Goal: Task Accomplishment & Management: Complete application form

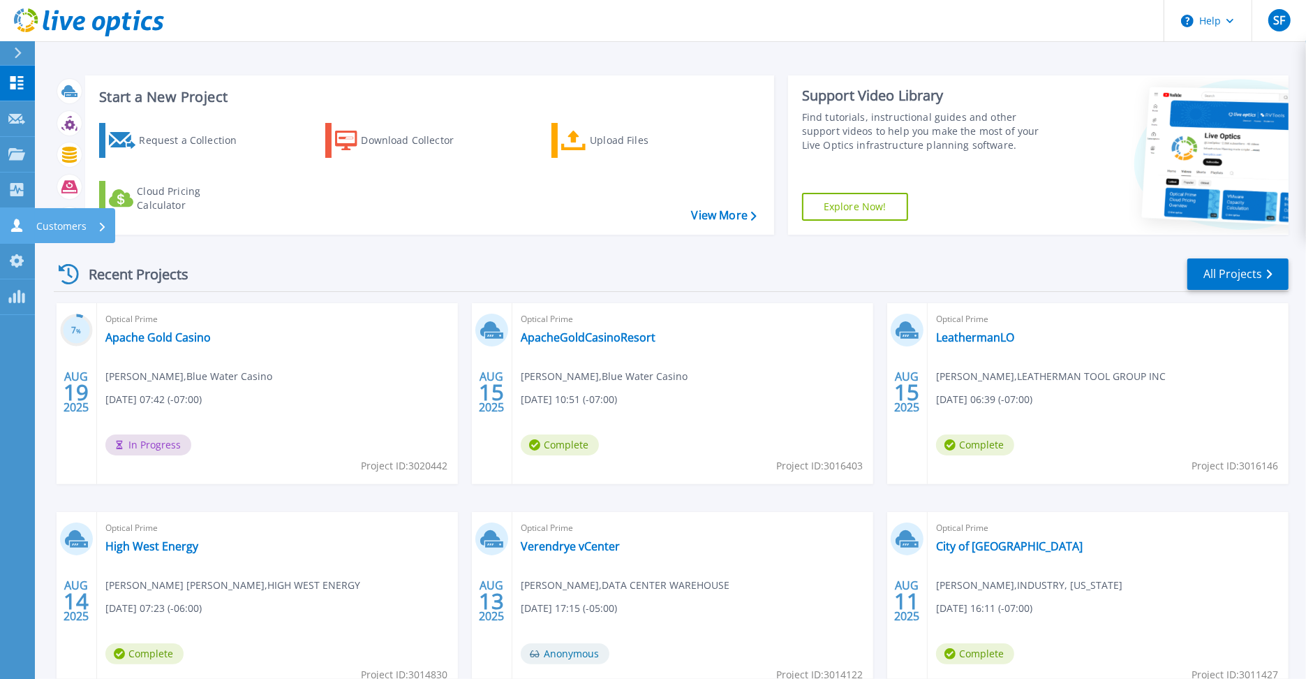
click at [20, 227] on icon at bounding box center [16, 224] width 17 height 13
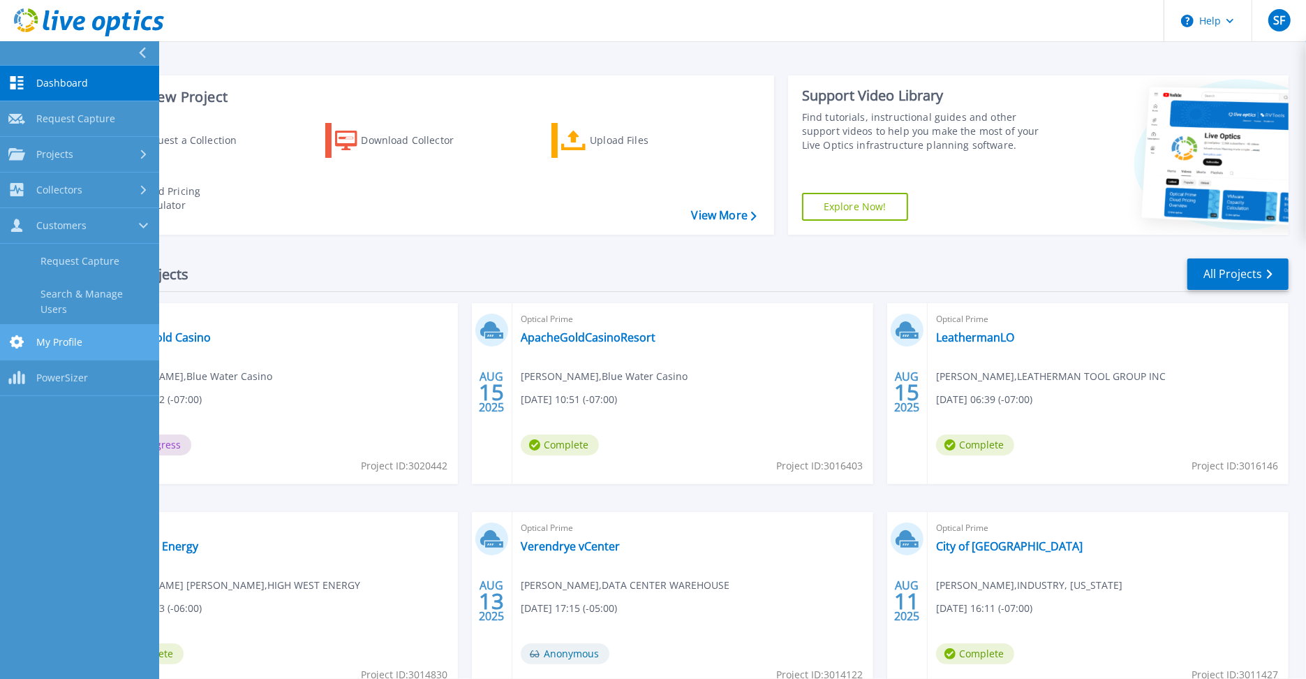
click at [79, 325] on link "My Profile My Profile" at bounding box center [79, 343] width 159 height 36
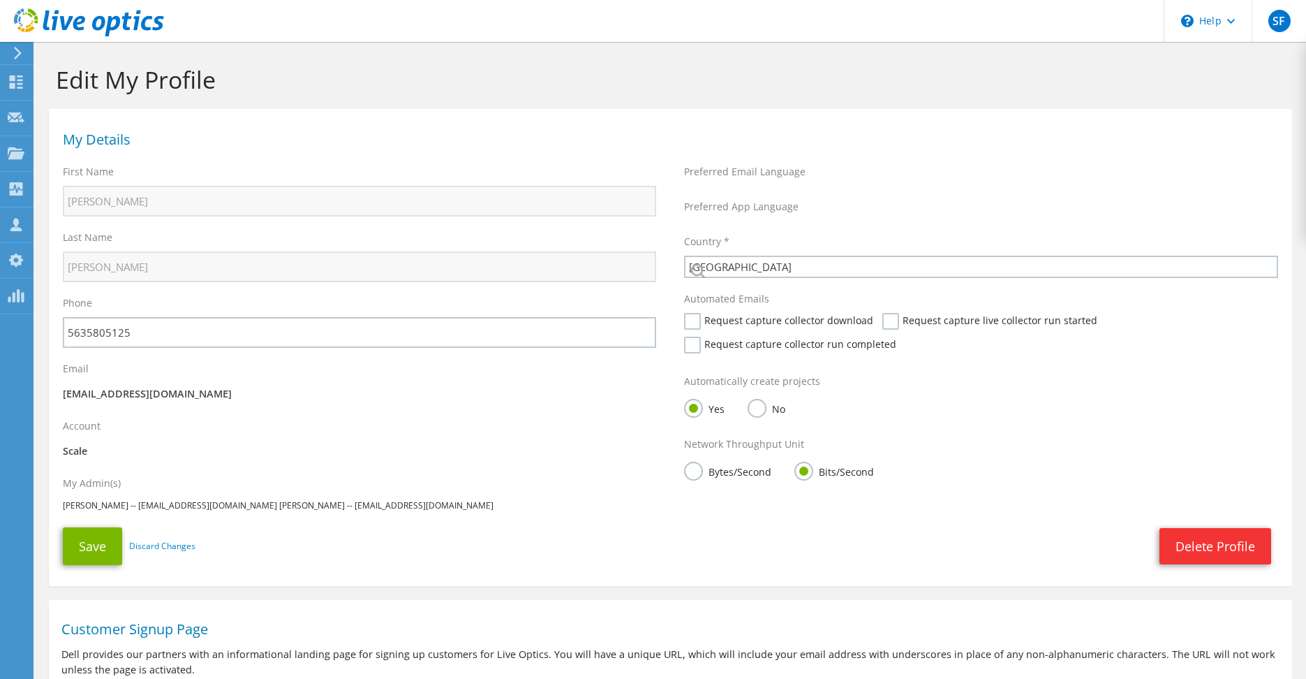
select select "224"
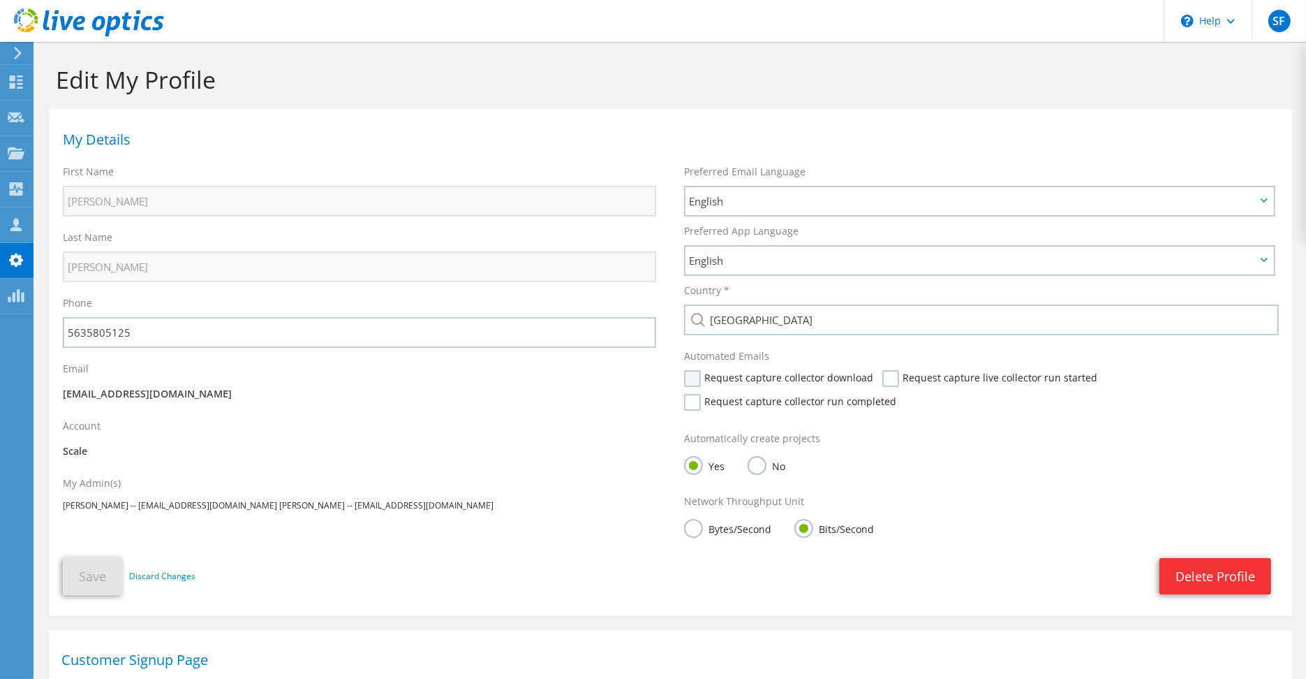
click at [698, 382] on label "Request capture collector download" at bounding box center [778, 378] width 189 height 17
click at [0, 0] on input "Request capture collector download" at bounding box center [0, 0] width 0 height 0
drag, startPoint x: 698, startPoint y: 401, endPoint x: 711, endPoint y: 405, distance: 13.9
click at [698, 401] on label "Request capture collector run completed" at bounding box center [790, 402] width 212 height 17
click at [0, 0] on input "Request capture collector run completed" at bounding box center [0, 0] width 0 height 0
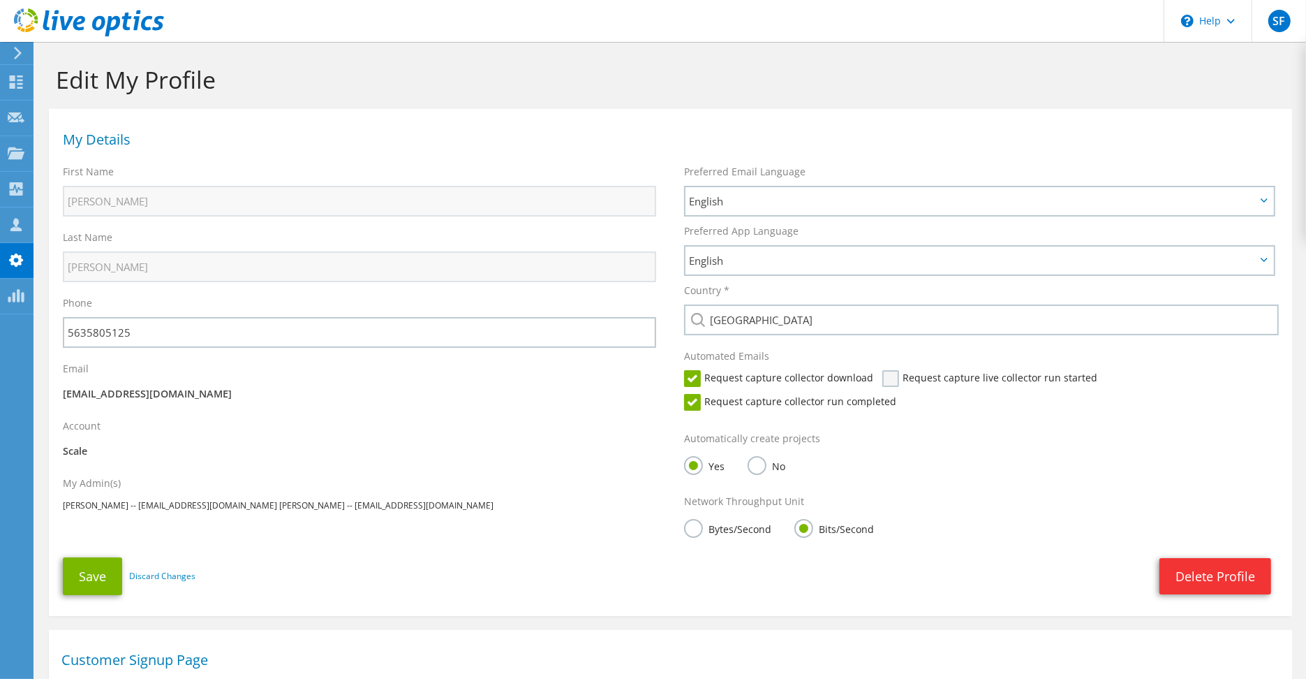
click at [890, 379] on label "Request capture live collector run started" at bounding box center [989, 378] width 215 height 17
click at [0, 0] on input "Request capture live collector run started" at bounding box center [0, 0] width 0 height 0
click at [68, 593] on button "Save" at bounding box center [92, 576] width 59 height 38
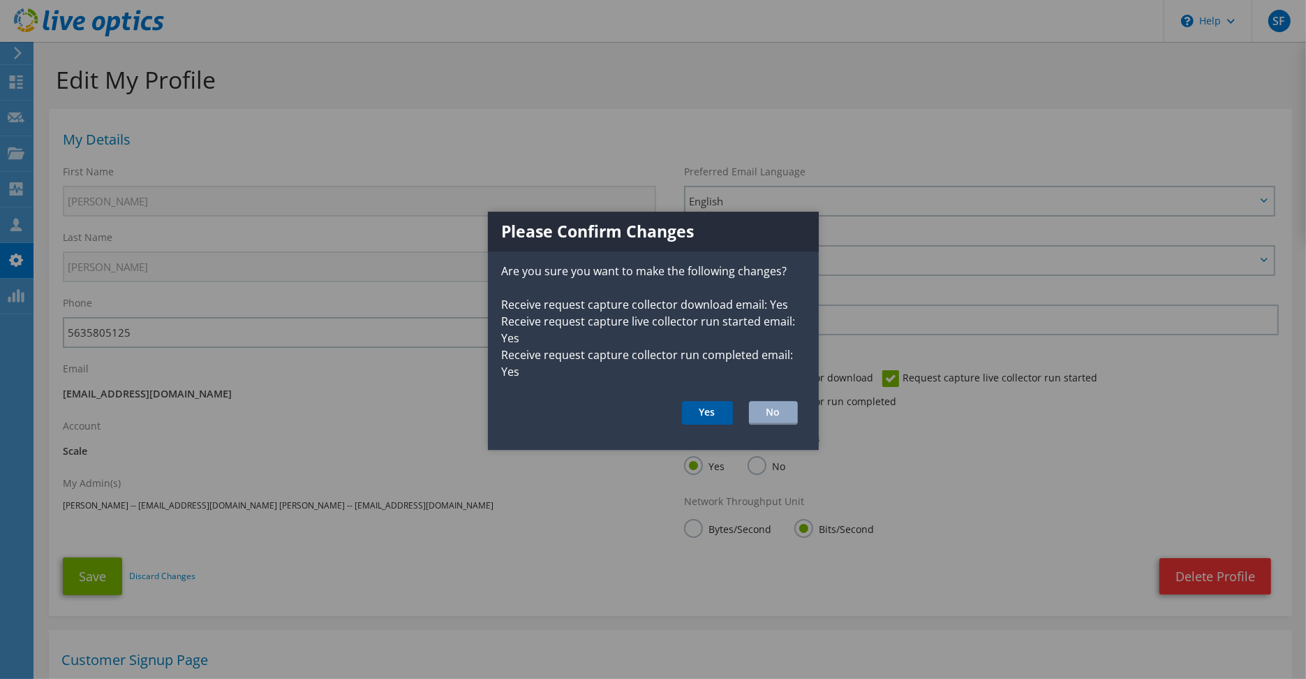
click at [692, 405] on button "Yes" at bounding box center [707, 413] width 51 height 24
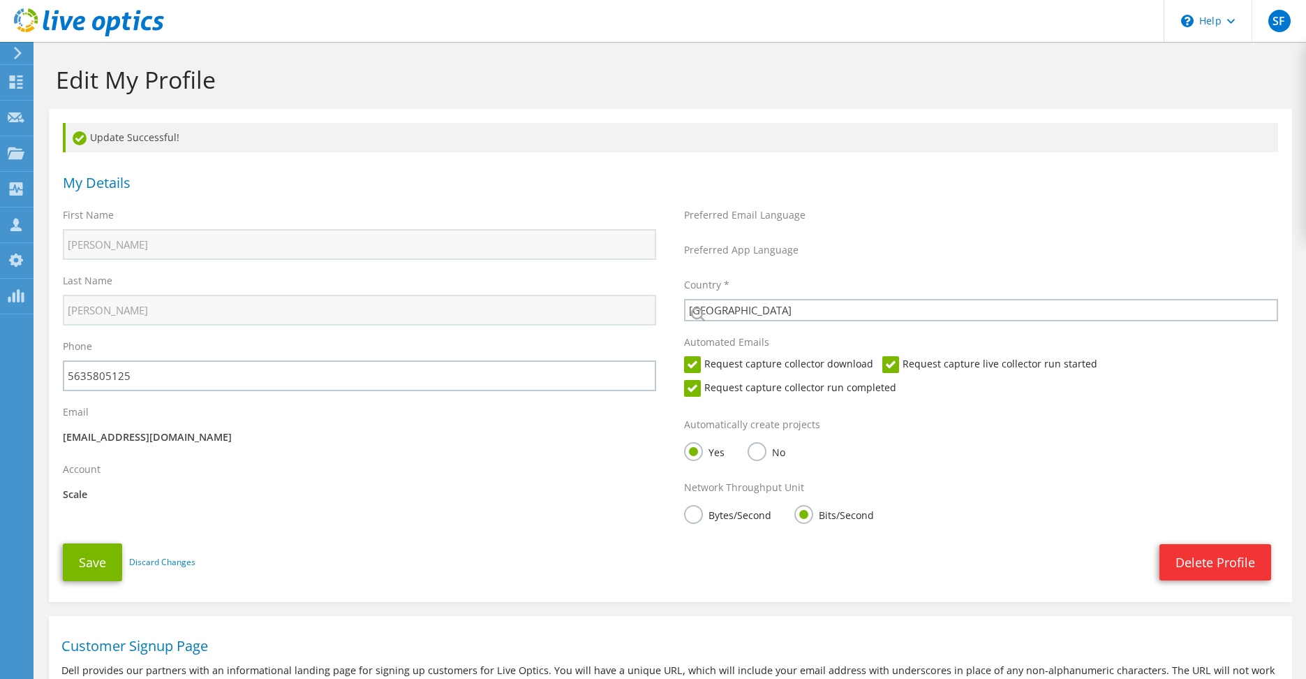
select select "224"
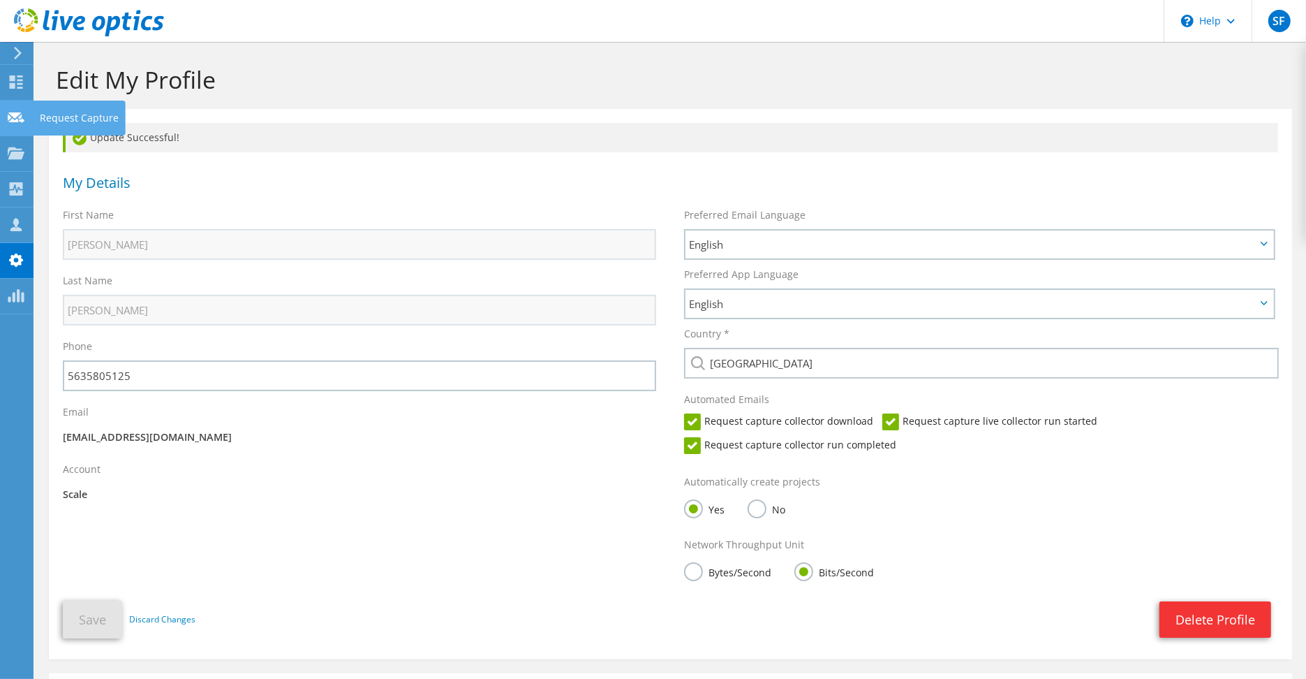
click at [8, 114] on icon at bounding box center [16, 117] width 17 height 13
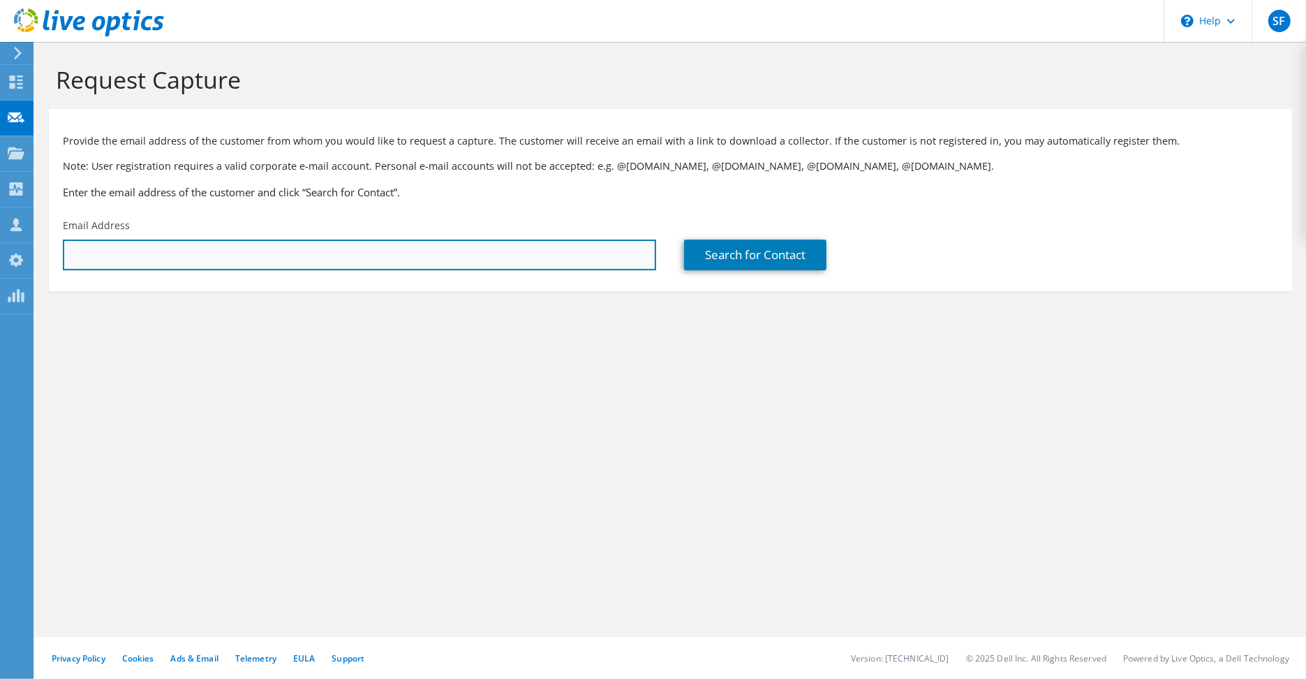
paste input "mailto:mfahad@acorntechservices.com"
drag, startPoint x: 101, startPoint y: 261, endPoint x: 45, endPoint y: 253, distance: 57.2
click at [42, 257] on section "Request Capture Provide the email address of the customer from whom you would l…" at bounding box center [670, 201] width 1271 height 319
type input "mfahad@acorntechservices.com"
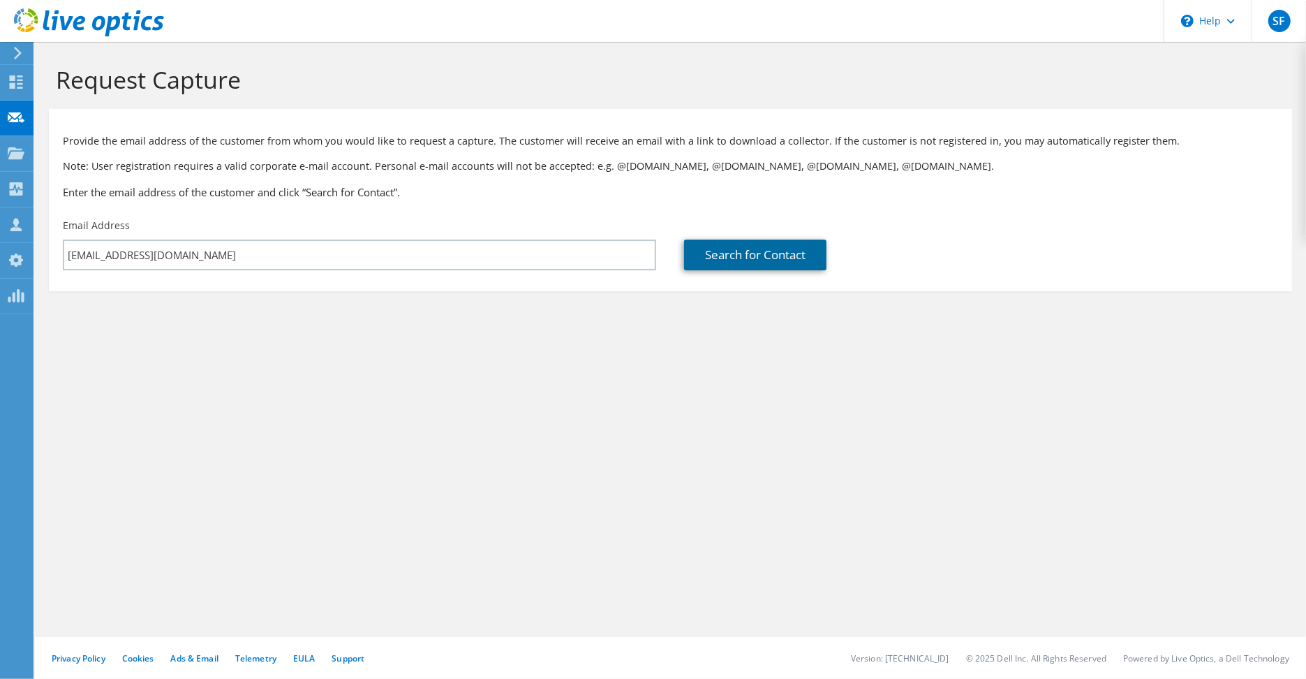
click at [722, 255] on link "Search for Contact" at bounding box center [755, 254] width 142 height 31
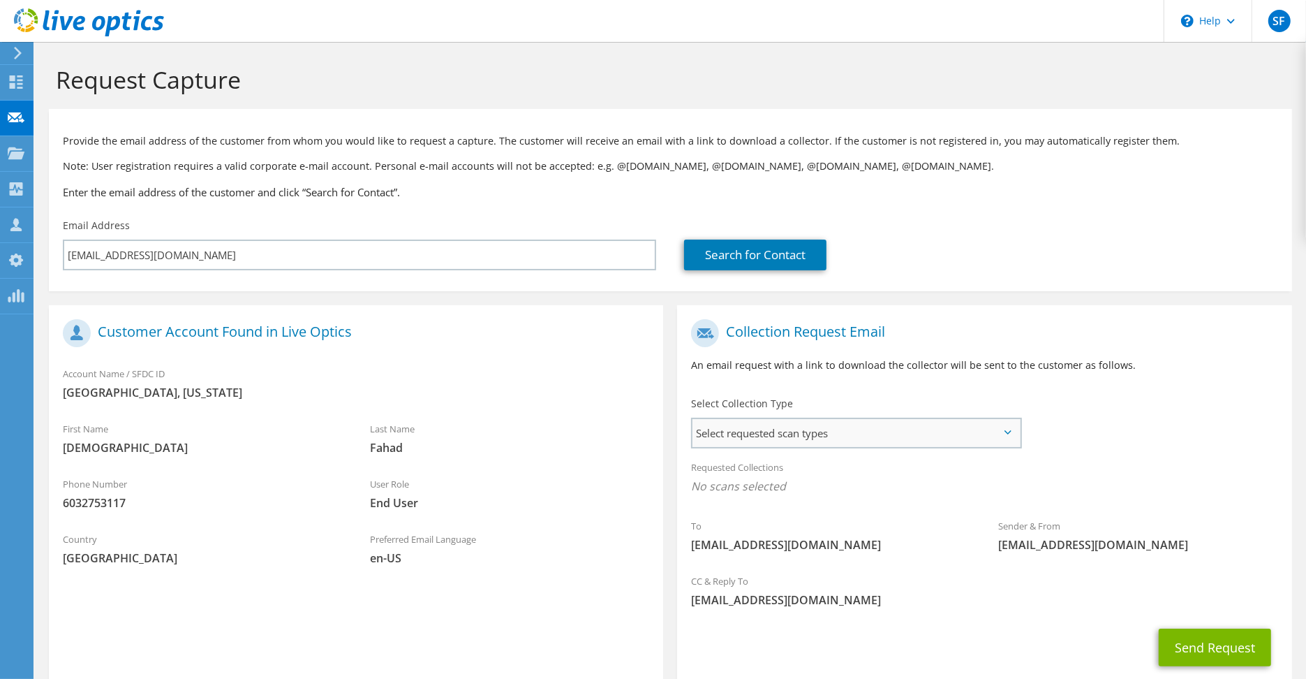
click at [892, 439] on span "Select requested scan types" at bounding box center [855, 433] width 327 height 28
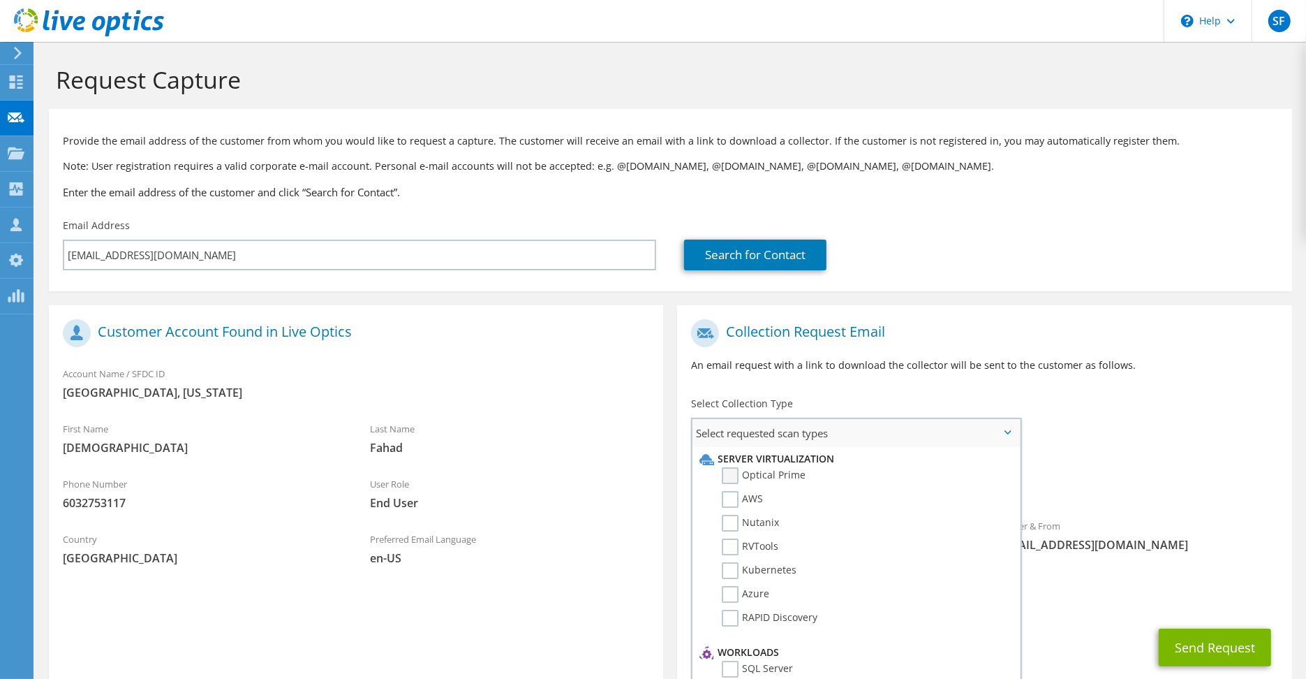
click at [791, 477] on label "Optical Prime" at bounding box center [764, 475] width 84 height 17
click at [0, 0] on input "Optical Prime" at bounding box center [0, 0] width 0 height 0
click at [1132, 449] on div "To mfahad@acorntechservices.com Sender & From liveoptics@liveoptics.com" at bounding box center [984, 441] width 614 height 258
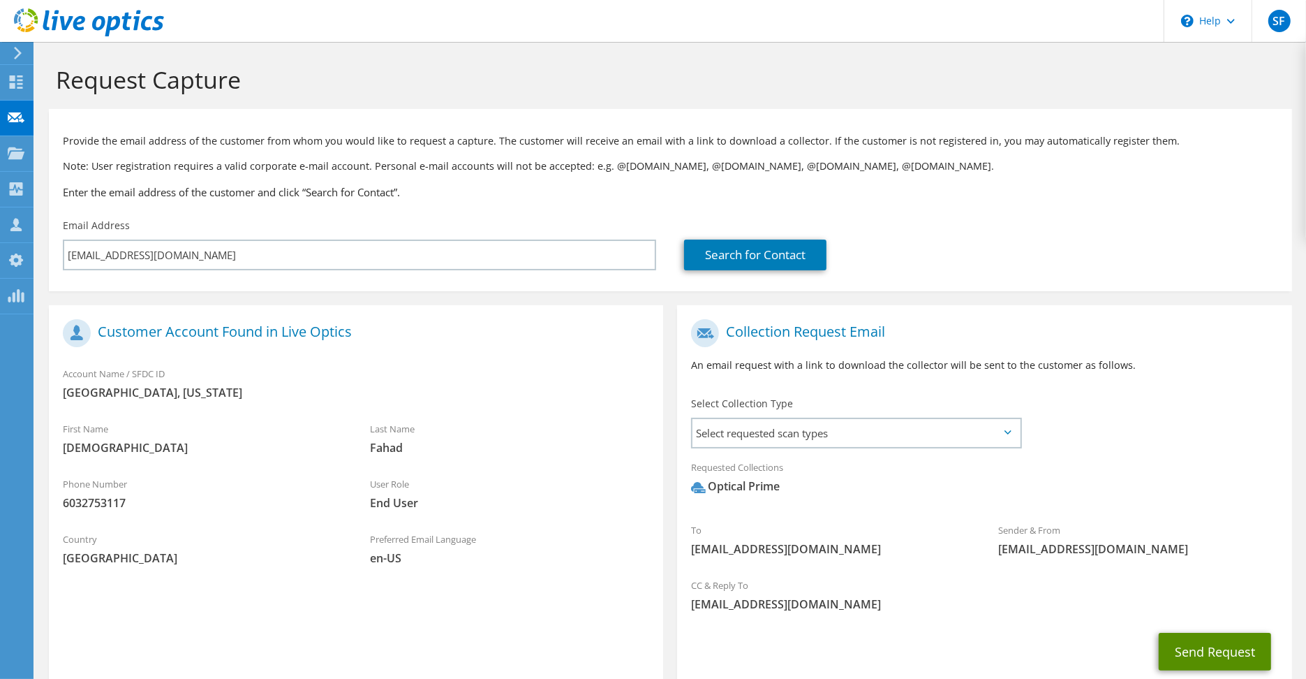
click at [1214, 656] on button "Send Request" at bounding box center [1215, 651] width 112 height 38
